Goal: Information Seeking & Learning: Learn about a topic

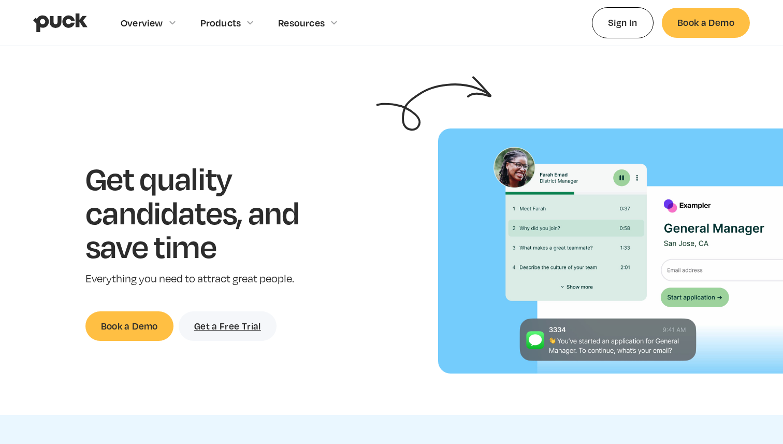
scroll to position [54, 0]
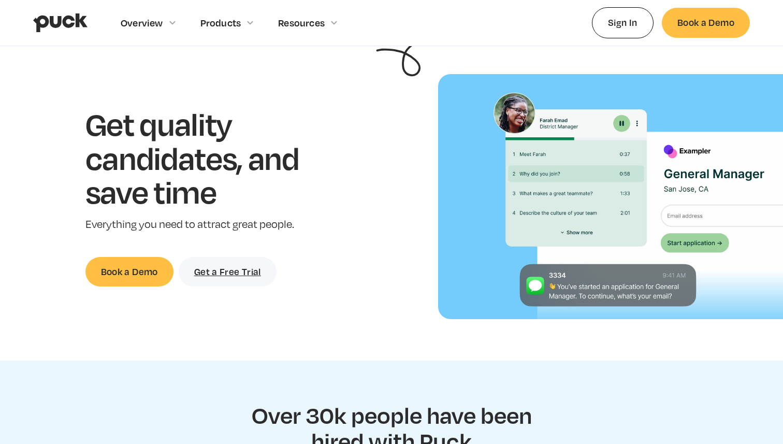
click at [153, 192] on h1 "Get quality candidates, and save time" at bounding box center [208, 158] width 246 height 102
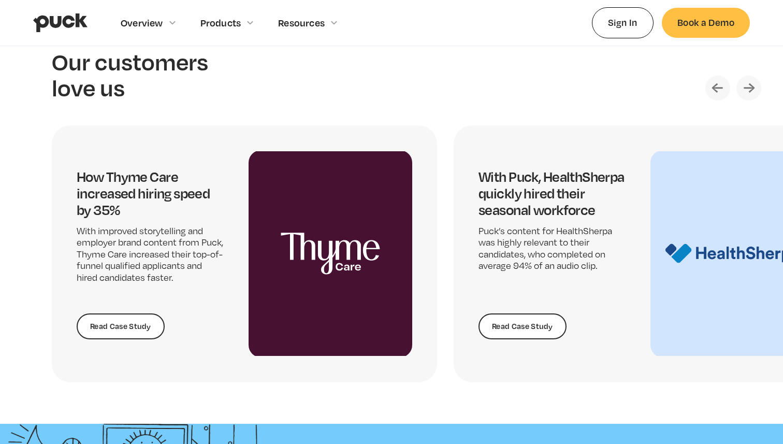
scroll to position [2096, 0]
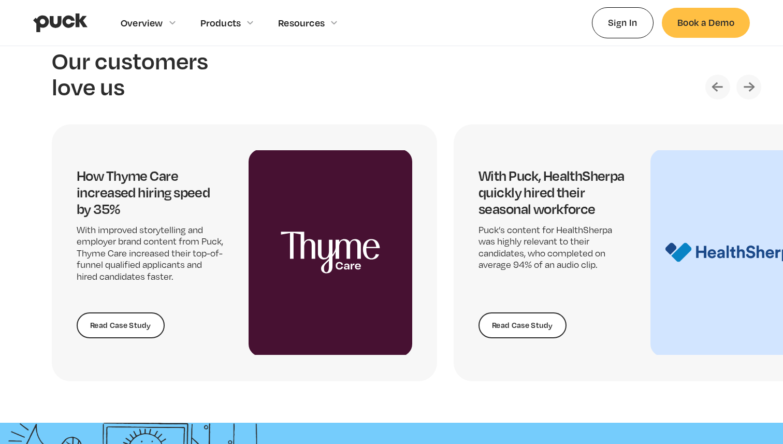
click at [758, 93] on img "Next slide" at bounding box center [749, 87] width 25 height 25
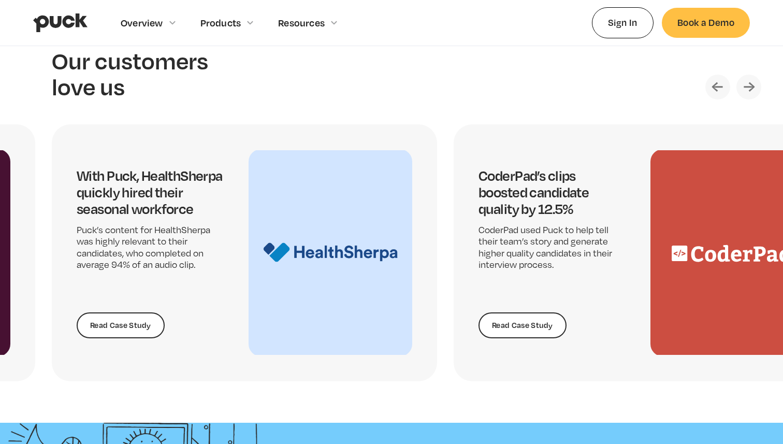
click at [758, 93] on img "Next slide" at bounding box center [749, 87] width 25 height 25
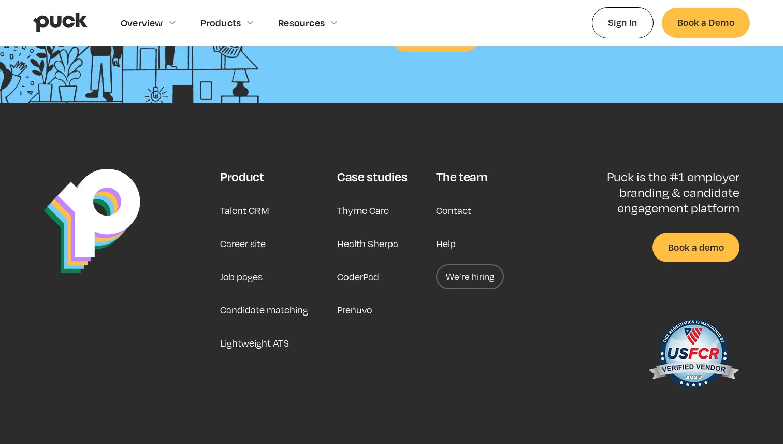
scroll to position [2650, 0]
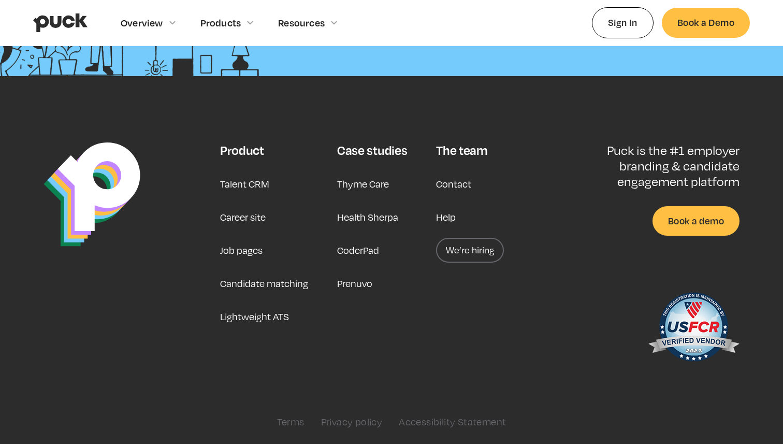
click at [247, 188] on link "Talent CRM" at bounding box center [244, 184] width 49 height 25
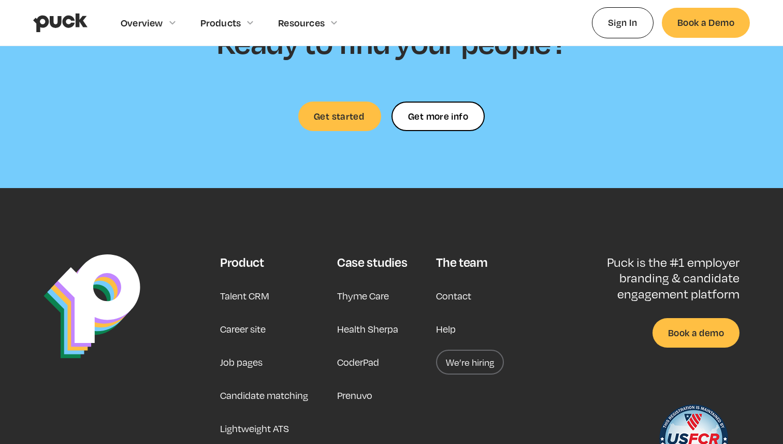
scroll to position [3137, 0]
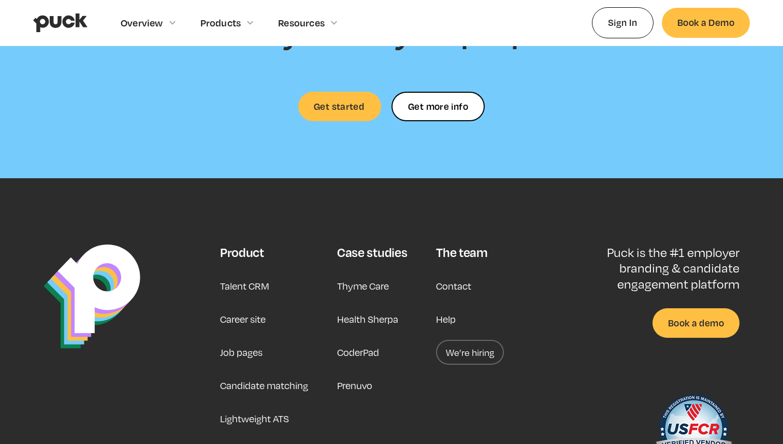
click at [242, 355] on link "Job pages" at bounding box center [241, 352] width 42 height 25
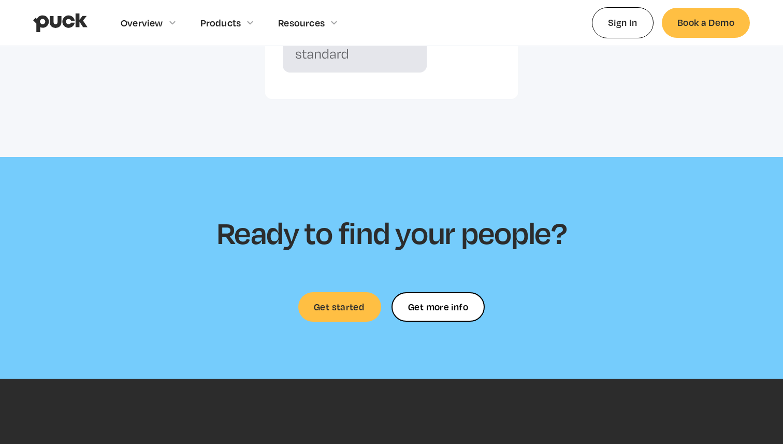
scroll to position [3256, 0]
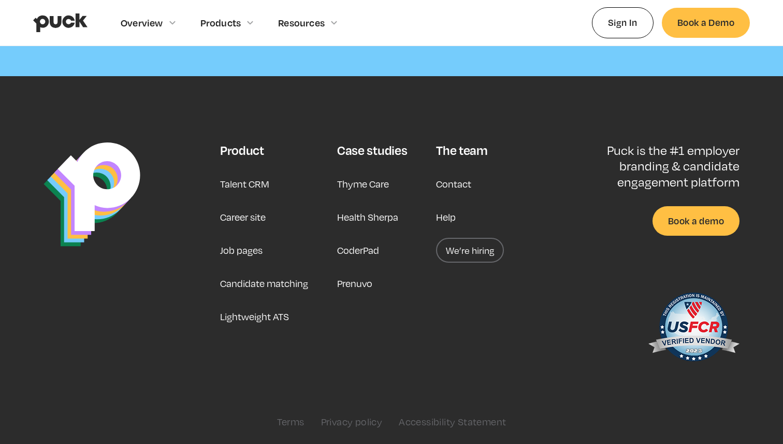
click at [260, 285] on link "Candidate matching" at bounding box center [264, 283] width 88 height 25
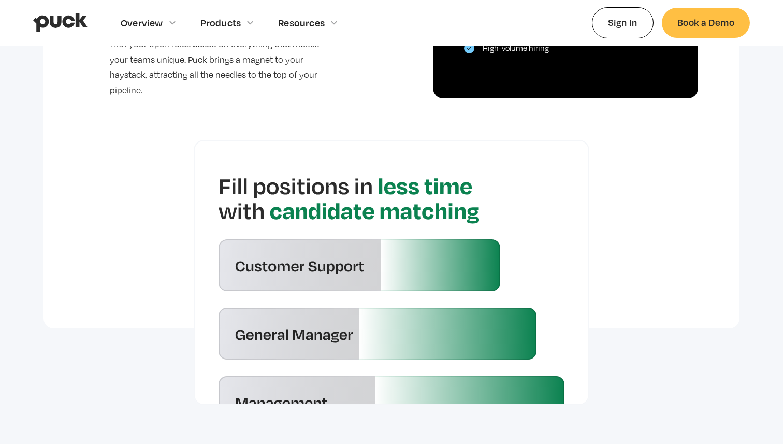
scroll to position [2427, 0]
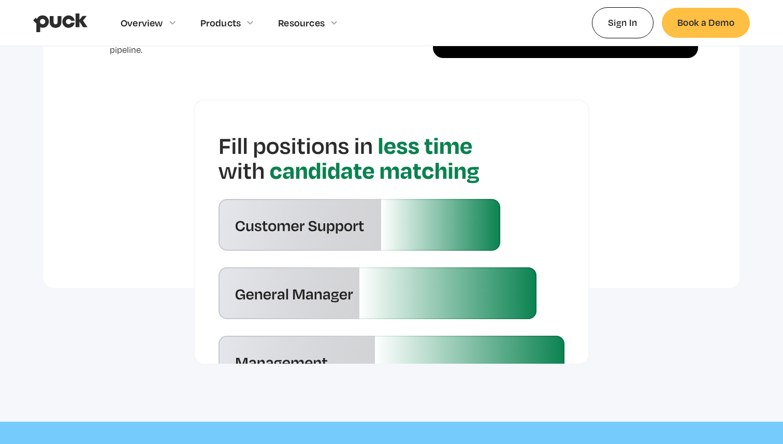
click at [399, 141] on img at bounding box center [392, 231] width 396 height 265
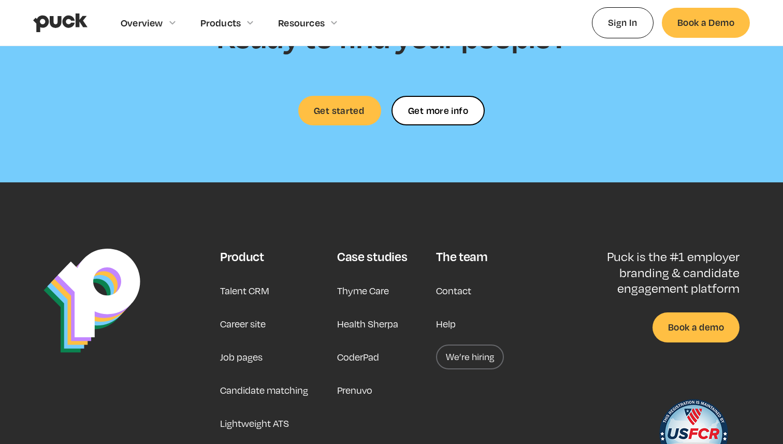
scroll to position [2894, 0]
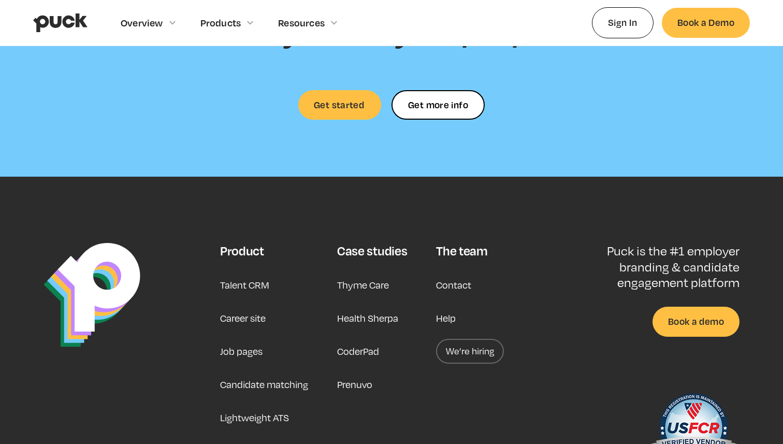
click at [374, 273] on link "Thyme Care" at bounding box center [363, 285] width 52 height 25
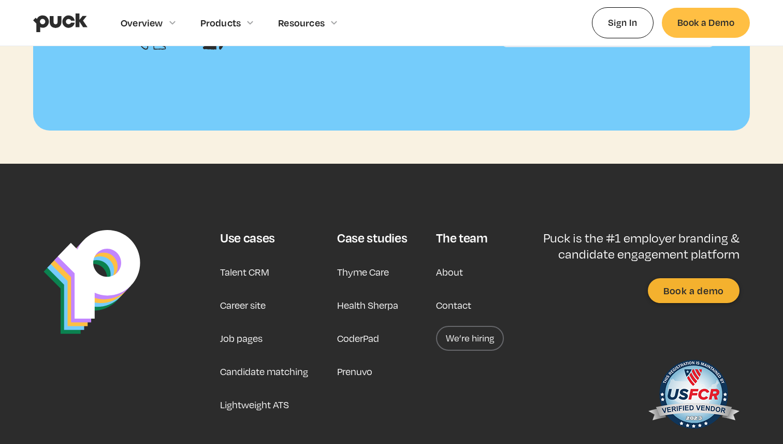
scroll to position [3279, 0]
